Goal: Complete application form

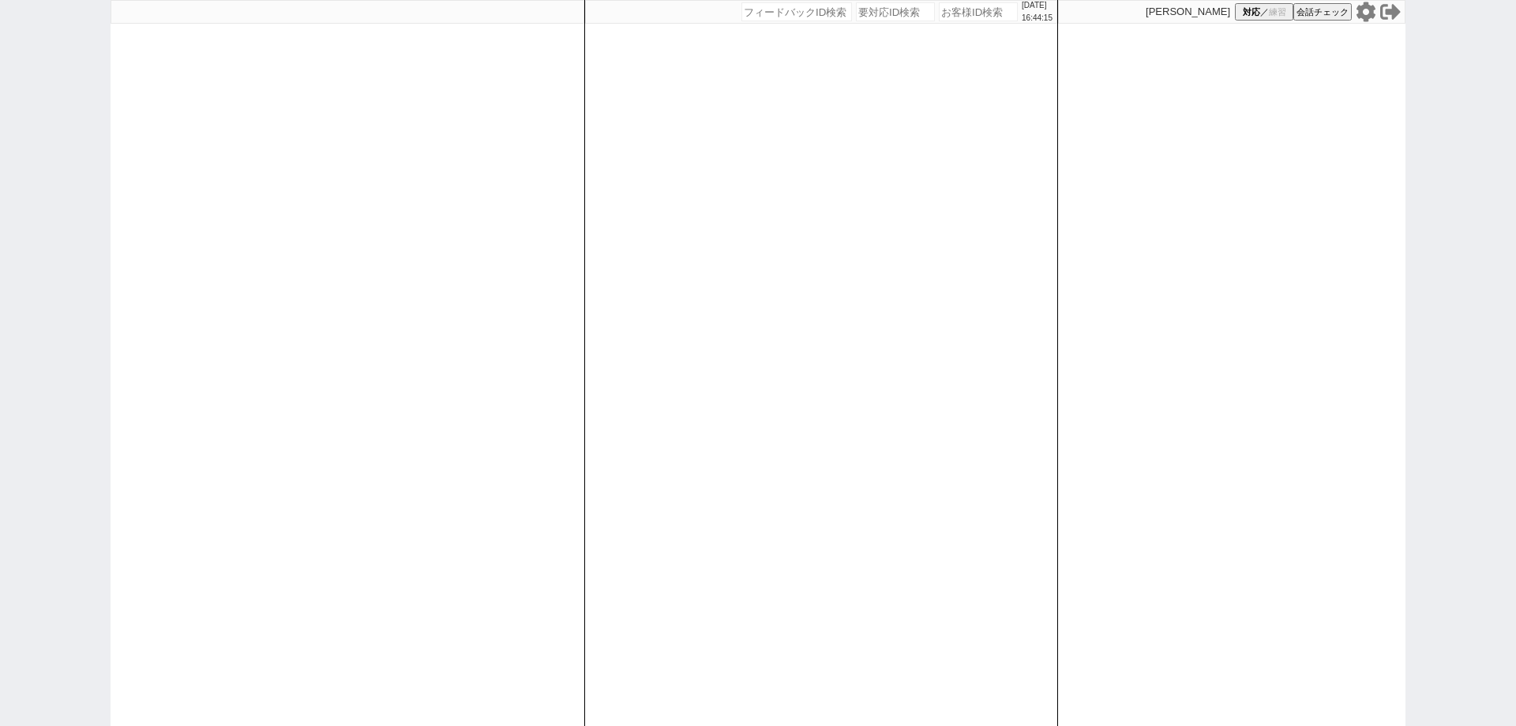
drag, startPoint x: 972, startPoint y: 15, endPoint x: 988, endPoint y: 14, distance: 15.8
click at [972, 15] on input "number" at bounding box center [978, 11] width 79 height 19
paste input "611719"
type input "611719"
select select "1"
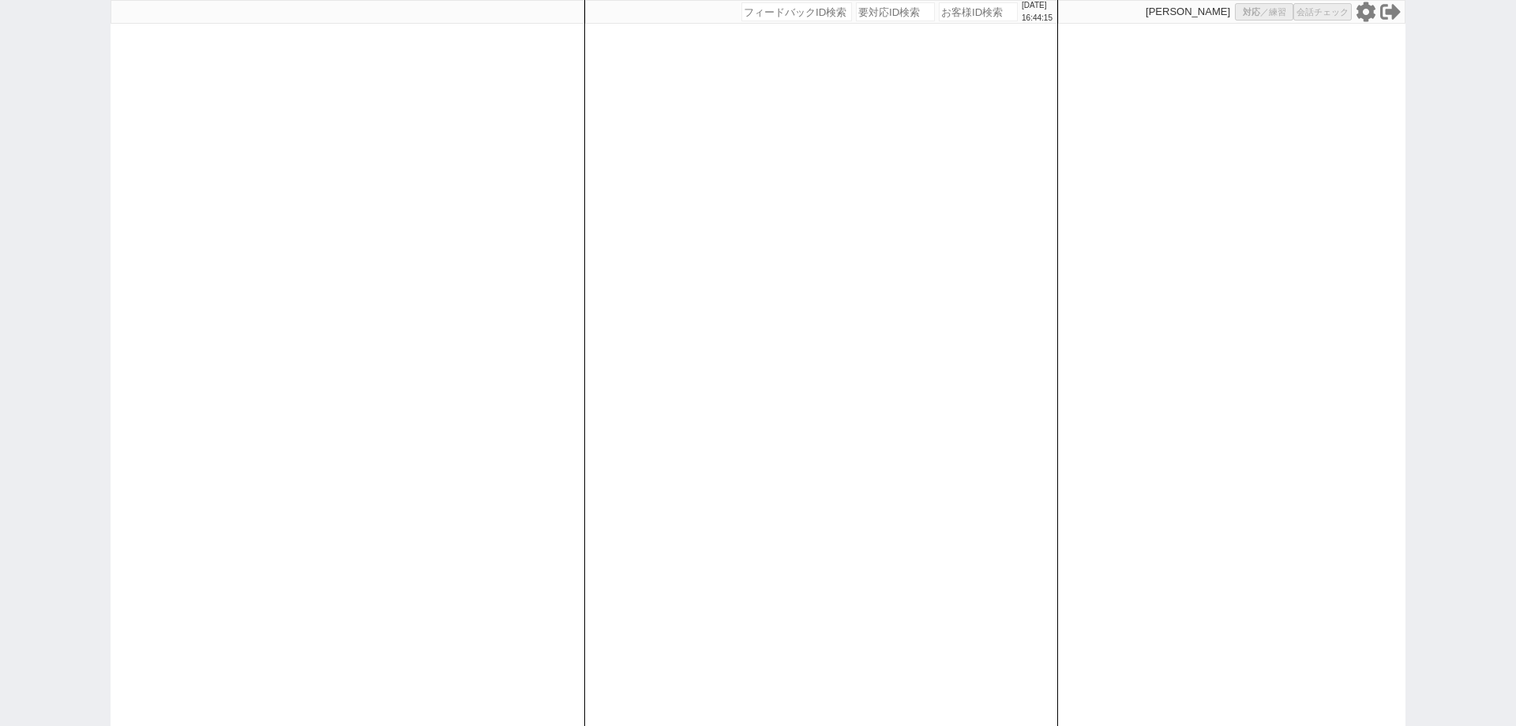
select select "2"
select select "5"
select select "10"
select select "8"
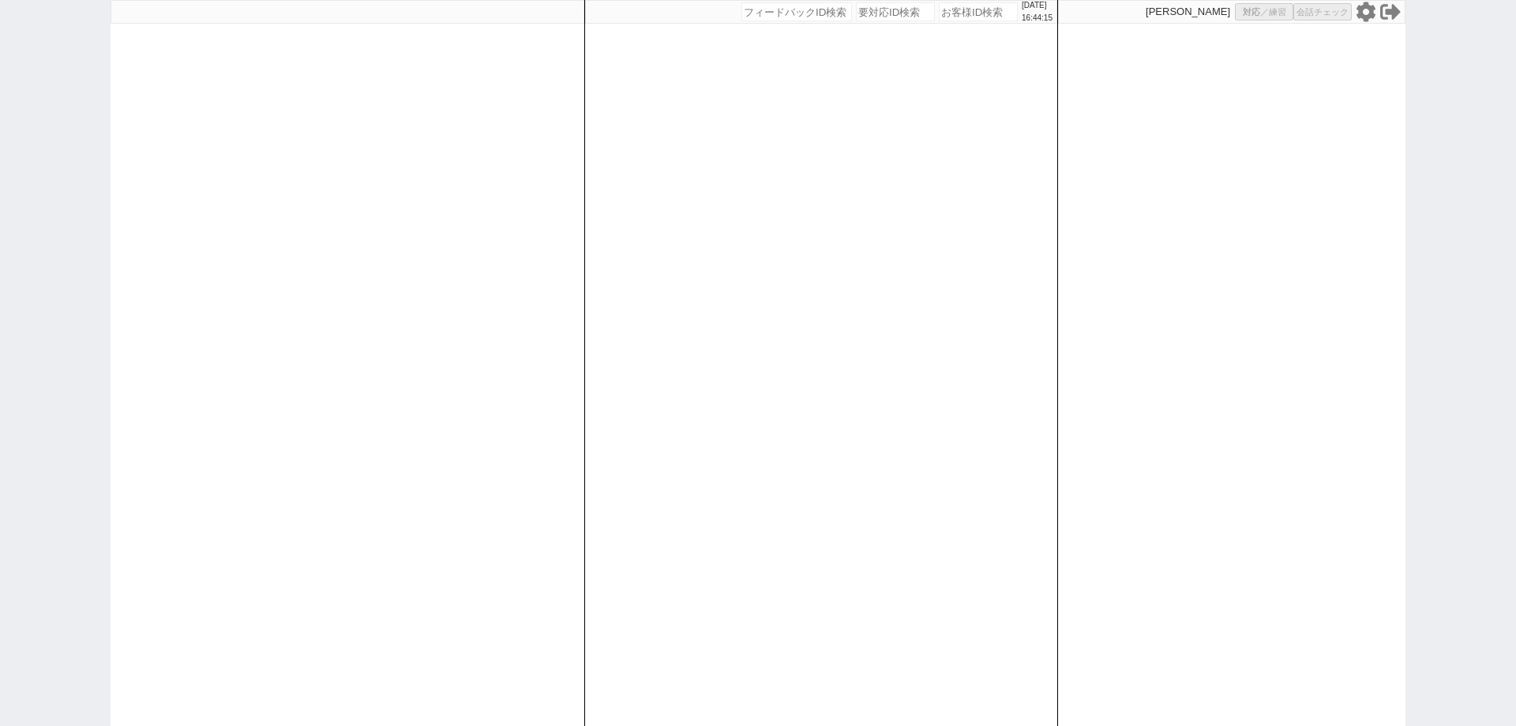
select select
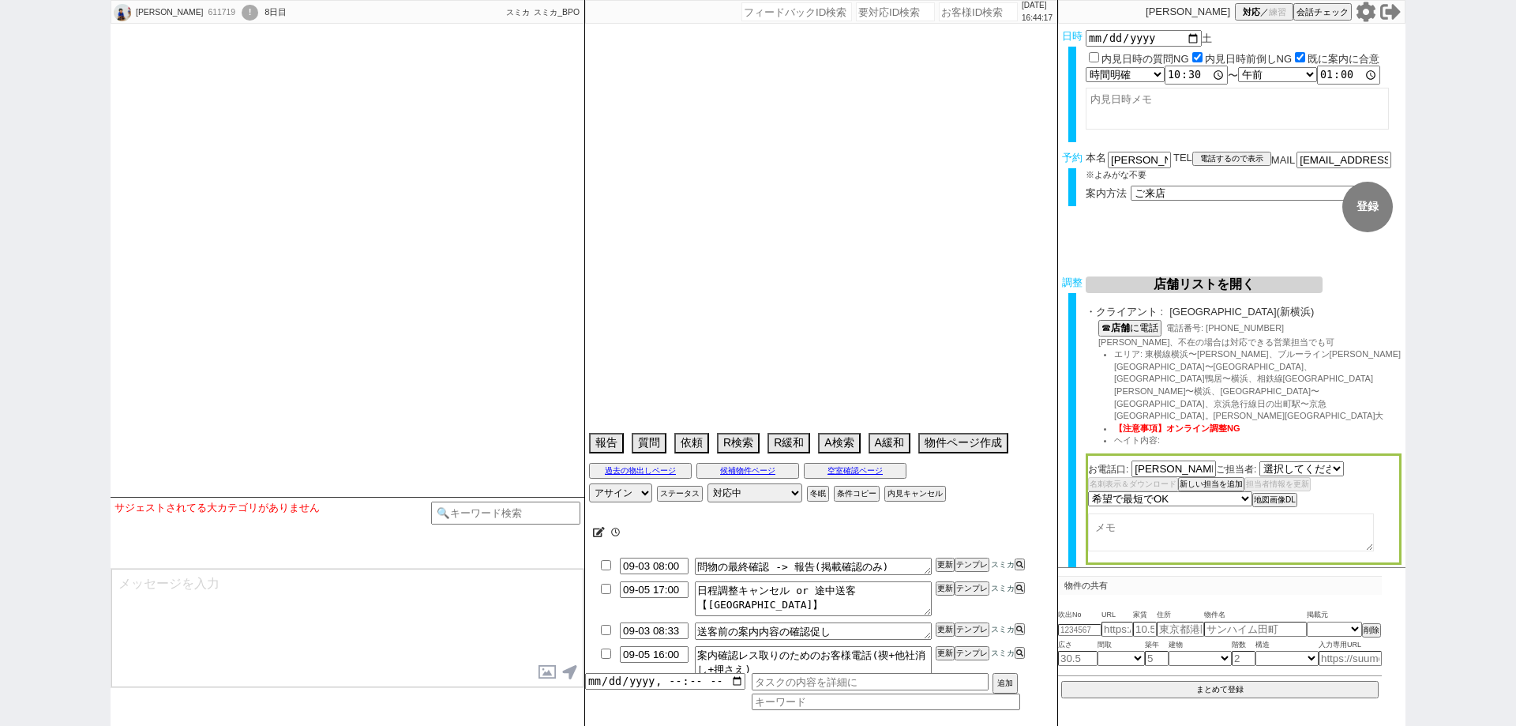
select select "2814"
select select "15"
select select "0"
select select "23"
select select "754"
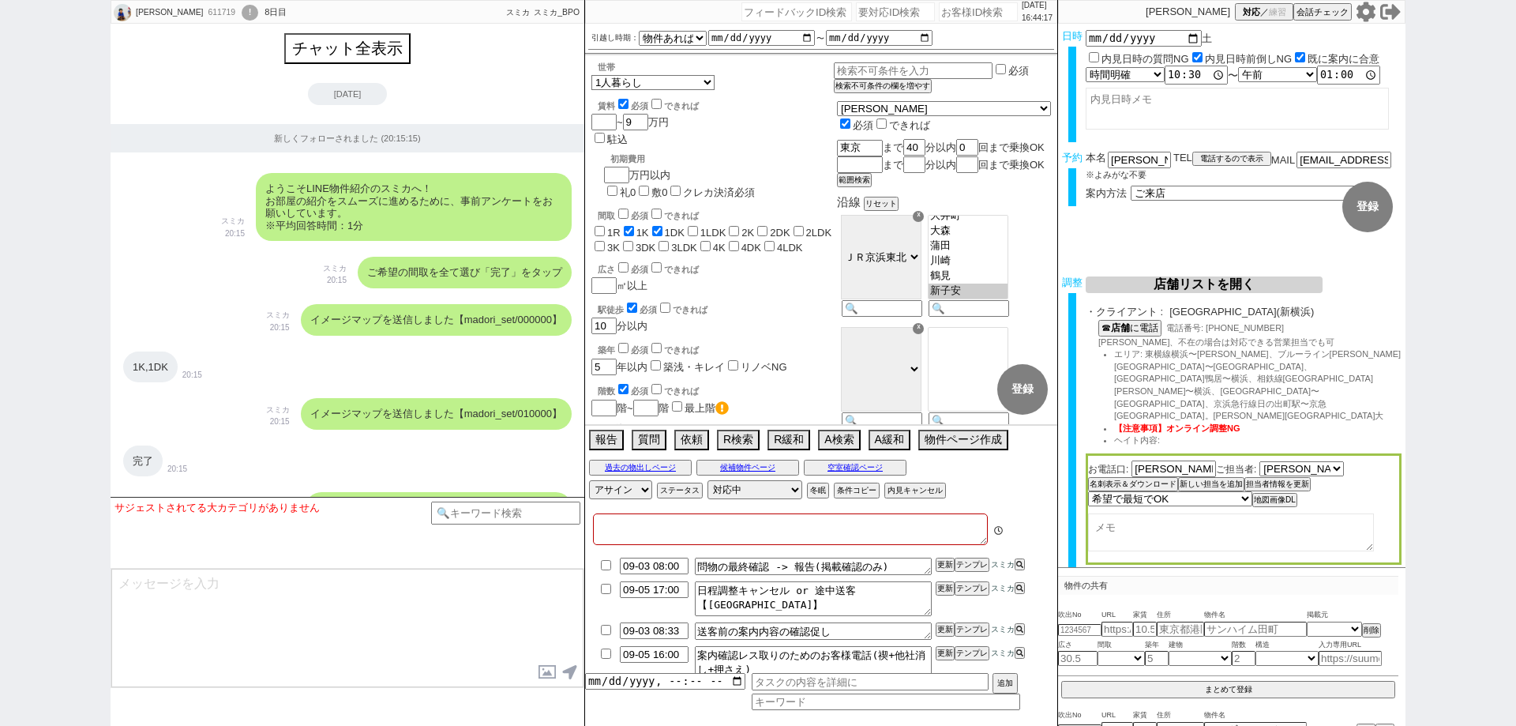
type textarea "関内アクセスNG　新横浜店で進める 千葉在住"
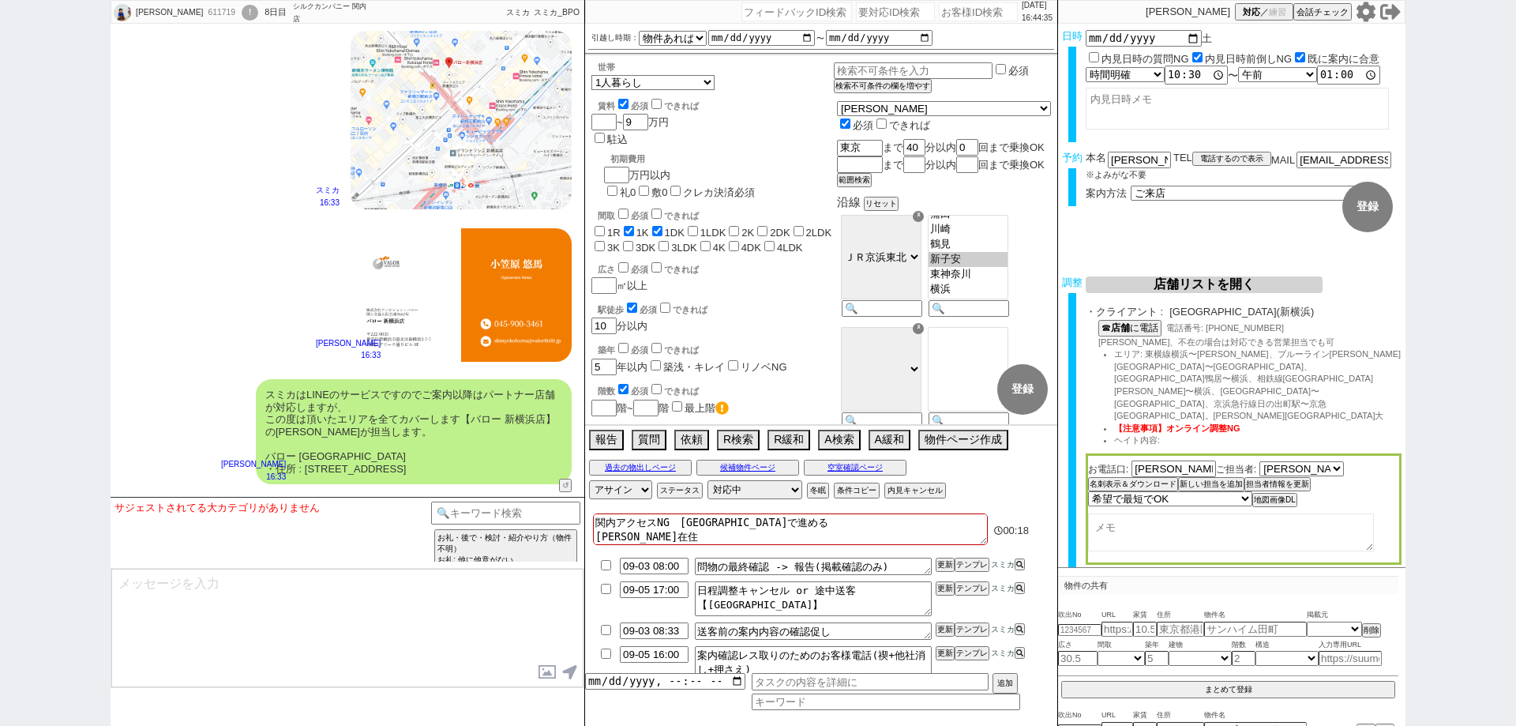
scroll to position [79, 0]
